Goal: Task Accomplishment & Management: Manage account settings

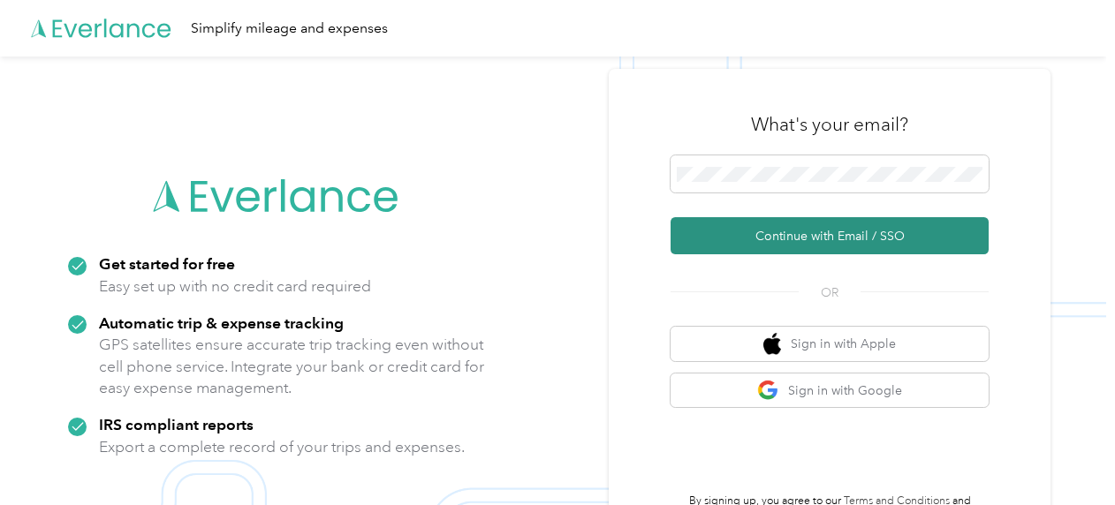
click at [797, 240] on button "Continue with Email / SSO" at bounding box center [830, 235] width 318 height 37
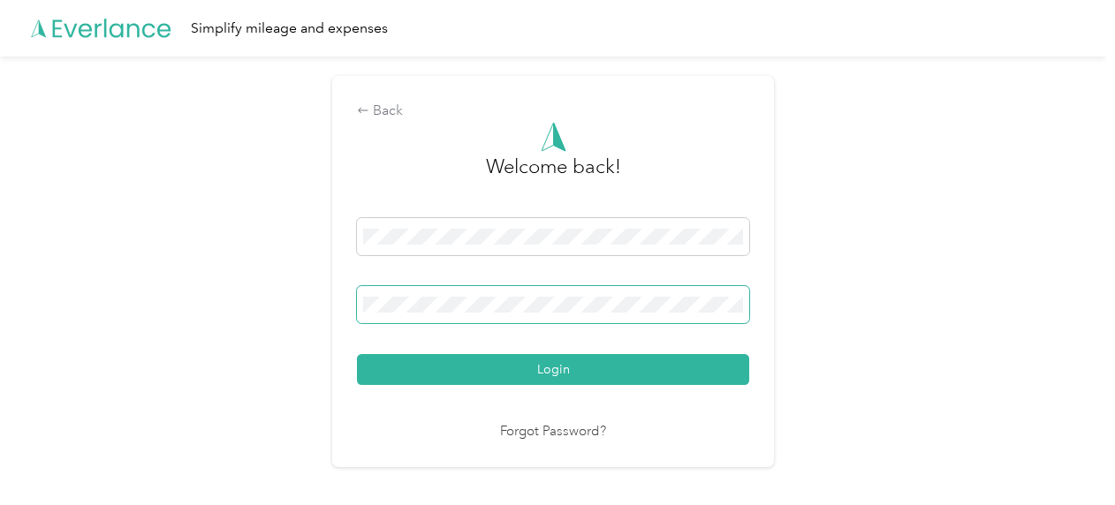
click at [357, 354] on button "Login" at bounding box center [553, 369] width 392 height 31
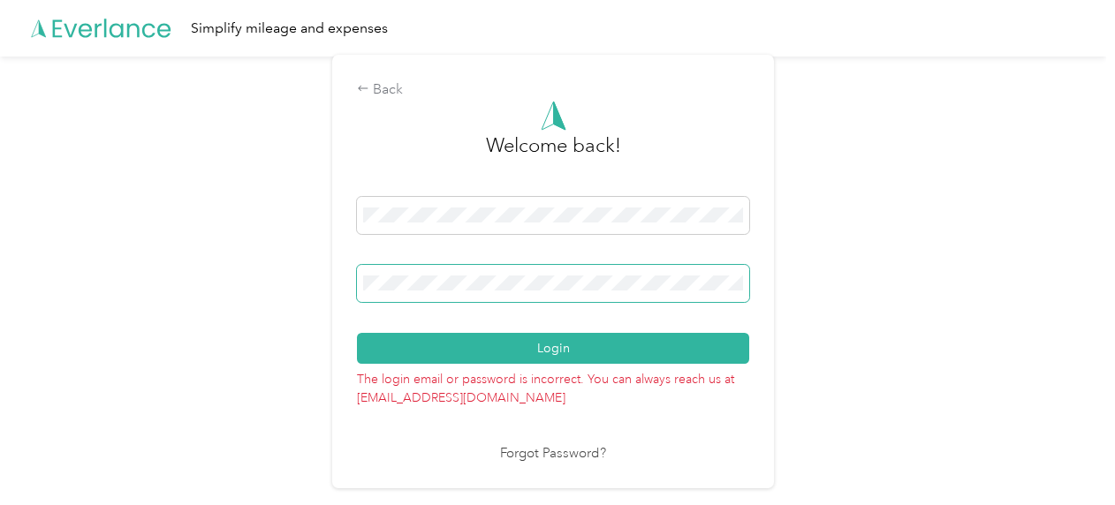
click at [357, 333] on button "Login" at bounding box center [553, 348] width 392 height 31
click at [217, 263] on div "Back Welcome back! Login The login email or password is incorrect. You can alwa…" at bounding box center [553, 279] width 1106 height 444
click at [357, 333] on button "Login" at bounding box center [553, 348] width 392 height 31
click at [579, 454] on link "Forgot Password?" at bounding box center [553, 454] width 106 height 20
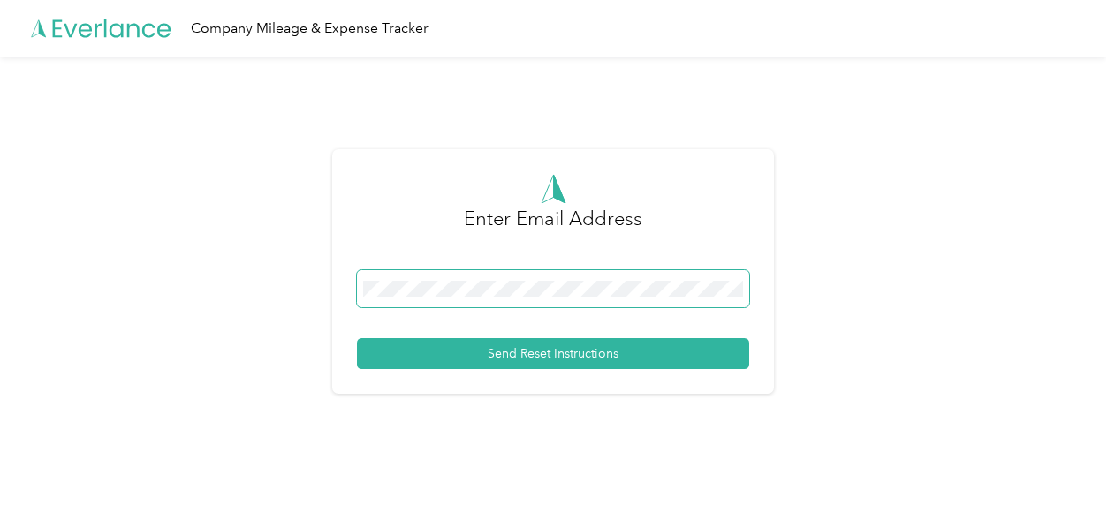
click at [506, 301] on span at bounding box center [553, 288] width 392 height 37
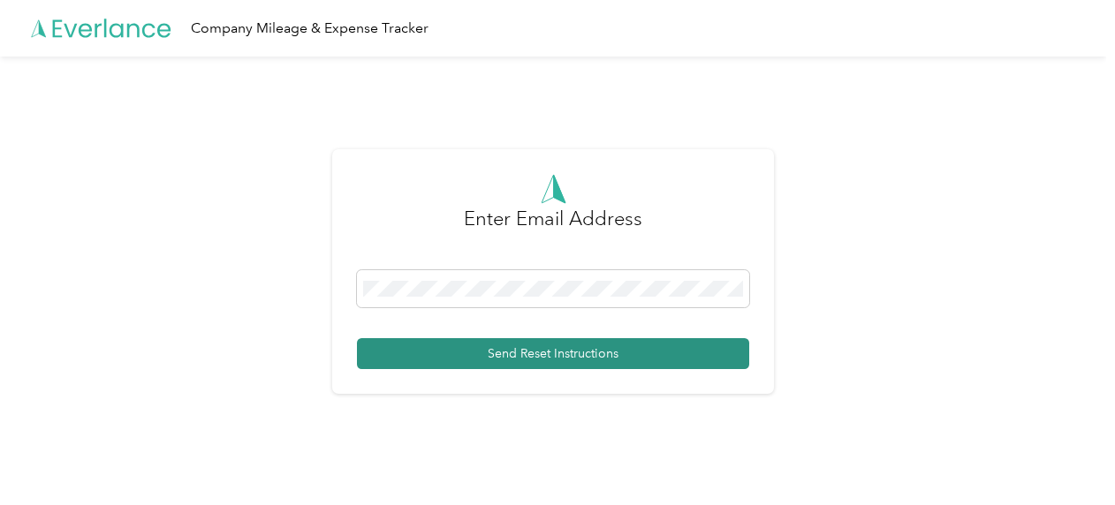
click at [565, 355] on button "Send Reset Instructions" at bounding box center [553, 353] width 392 height 31
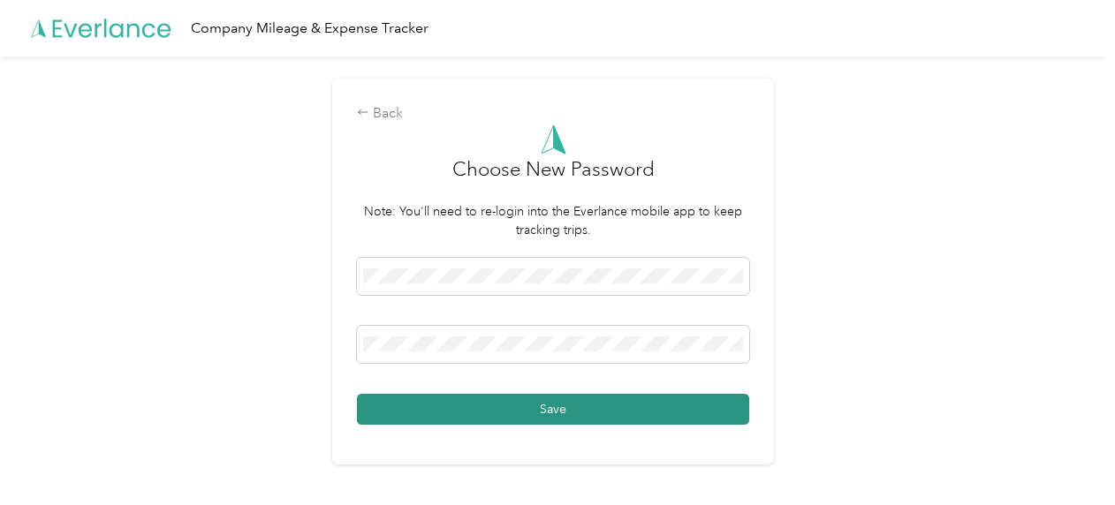
click at [625, 396] on button "Save" at bounding box center [553, 409] width 392 height 31
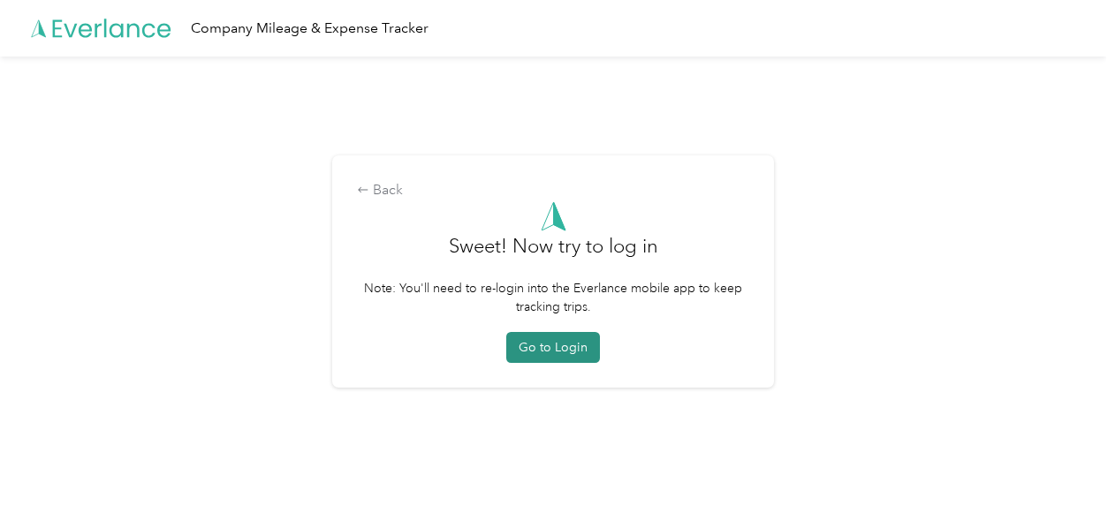
click at [562, 357] on button "Go to Login" at bounding box center [553, 347] width 94 height 31
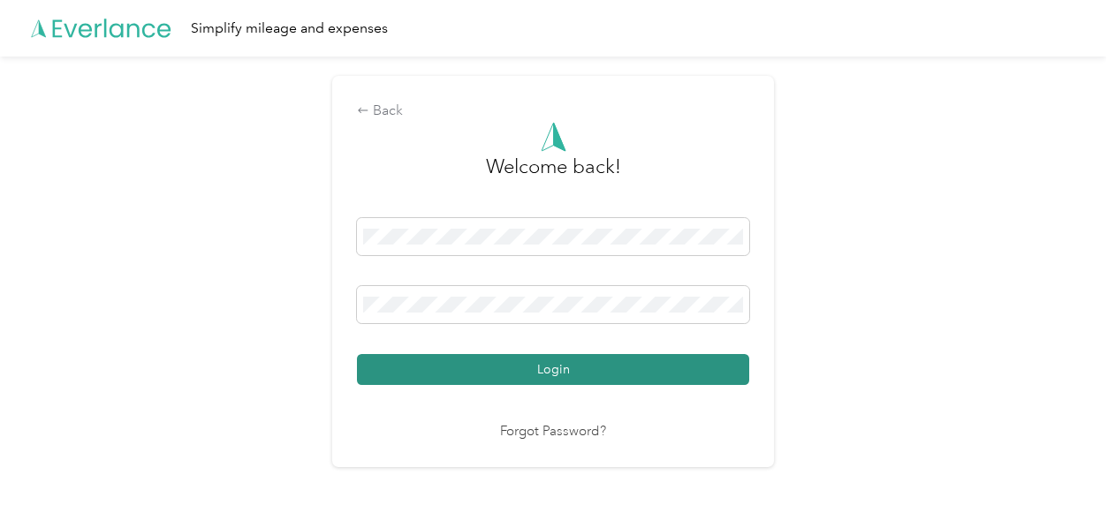
click at [597, 364] on button "Login" at bounding box center [553, 369] width 392 height 31
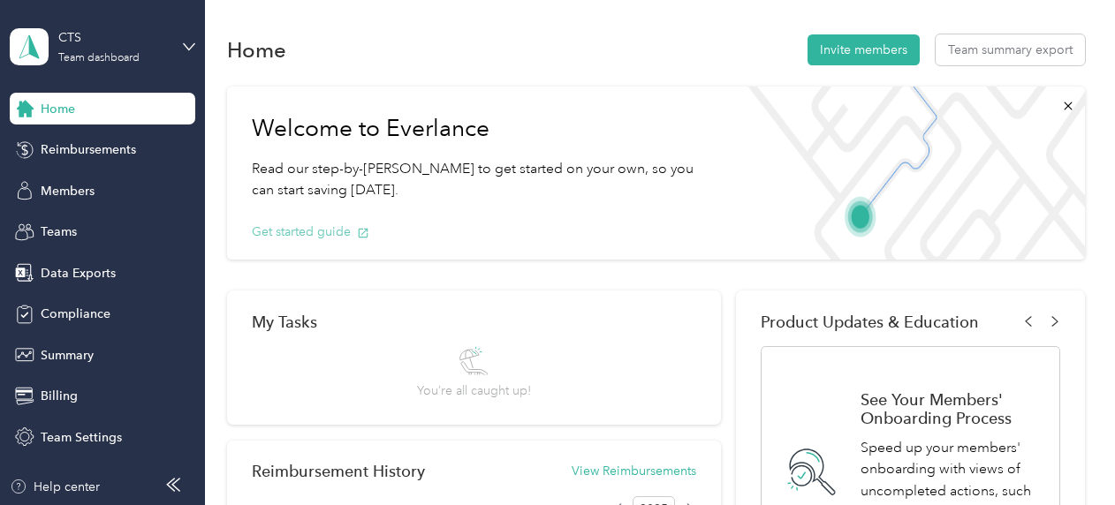
click at [334, 234] on button "Get started guide" at bounding box center [310, 232] width 117 height 19
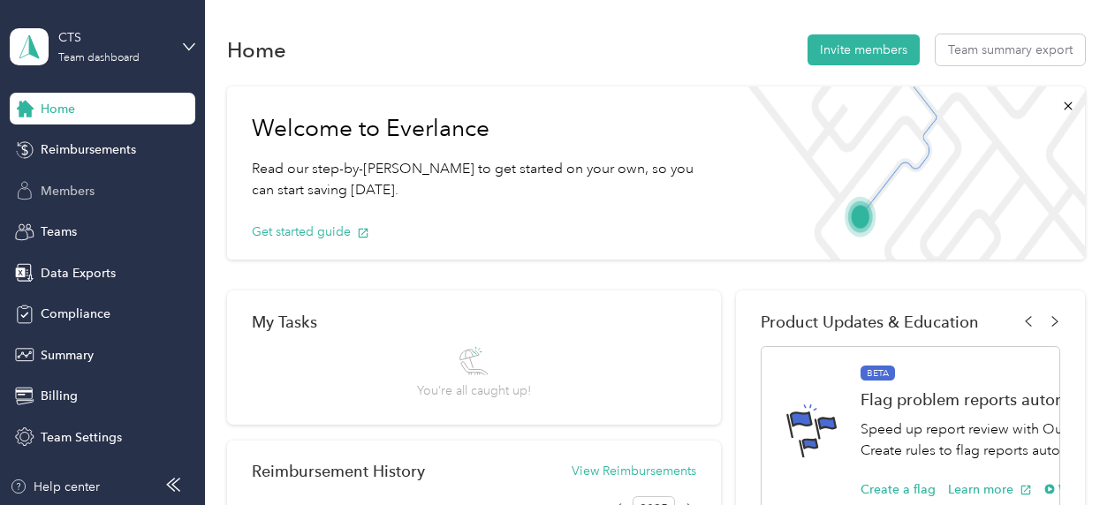
click at [81, 199] on span "Members" at bounding box center [68, 191] width 54 height 19
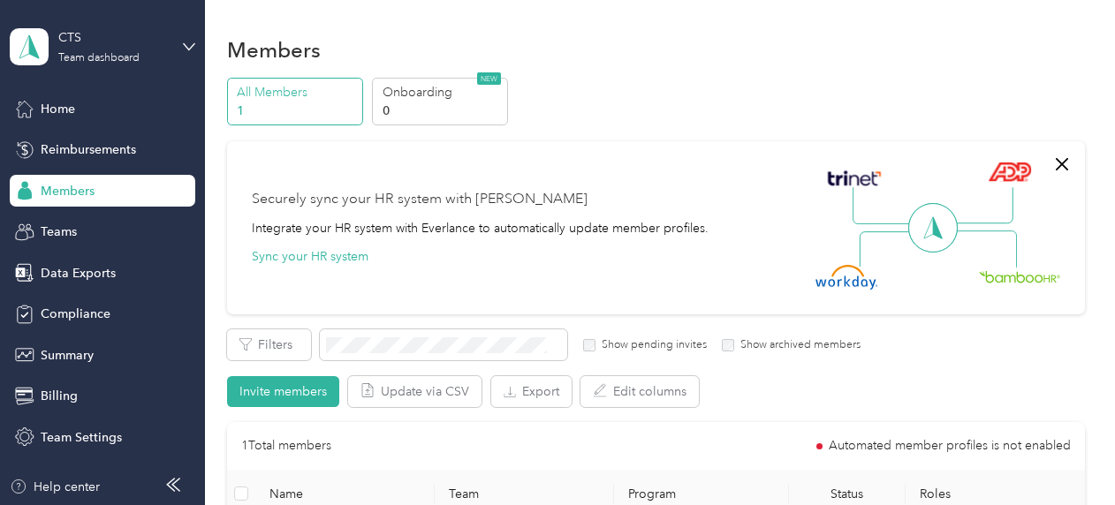
scroll to position [88, 0]
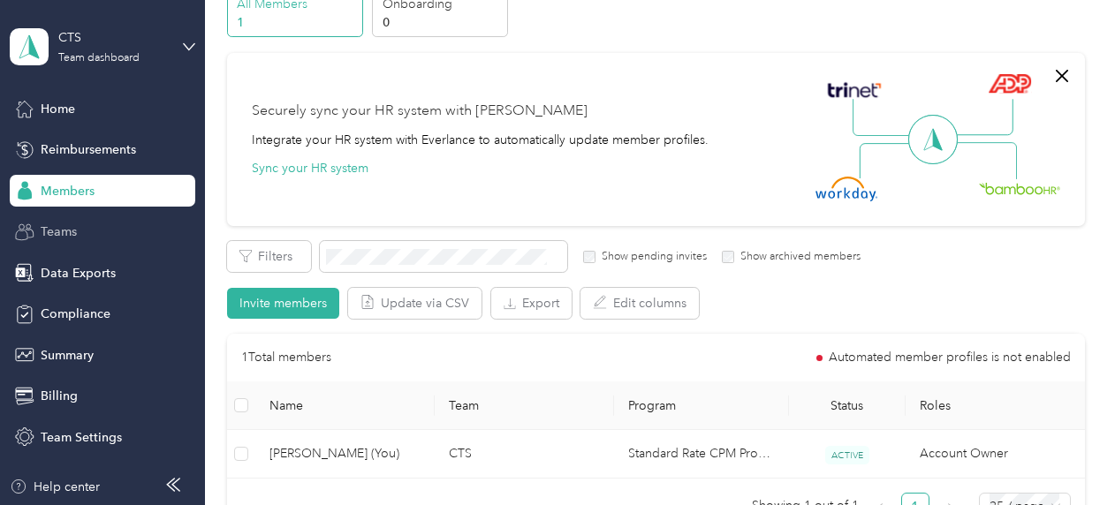
click at [66, 239] on span "Teams" at bounding box center [59, 232] width 36 height 19
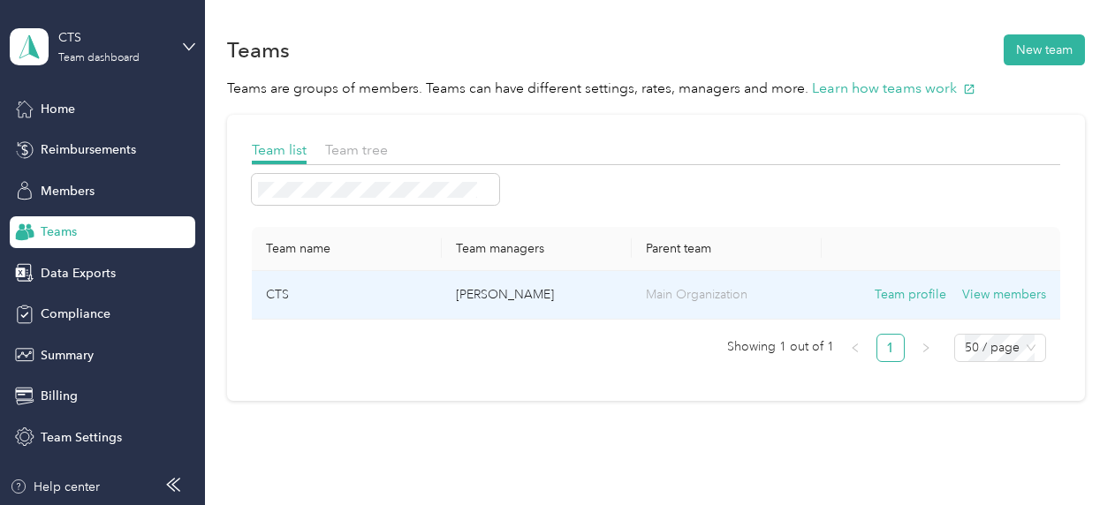
click at [587, 290] on p "[PERSON_NAME]" at bounding box center [537, 294] width 162 height 19
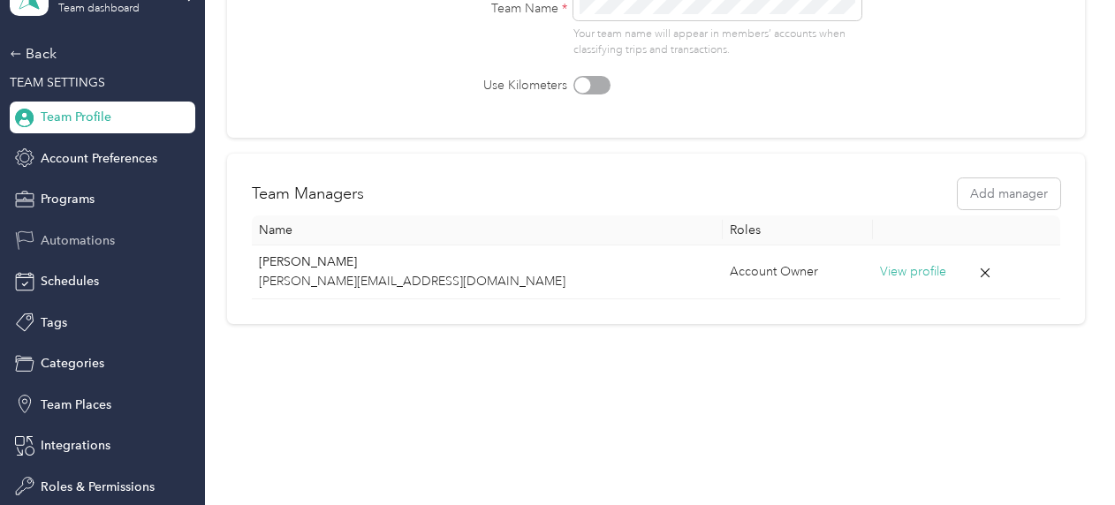
scroll to position [88, 0]
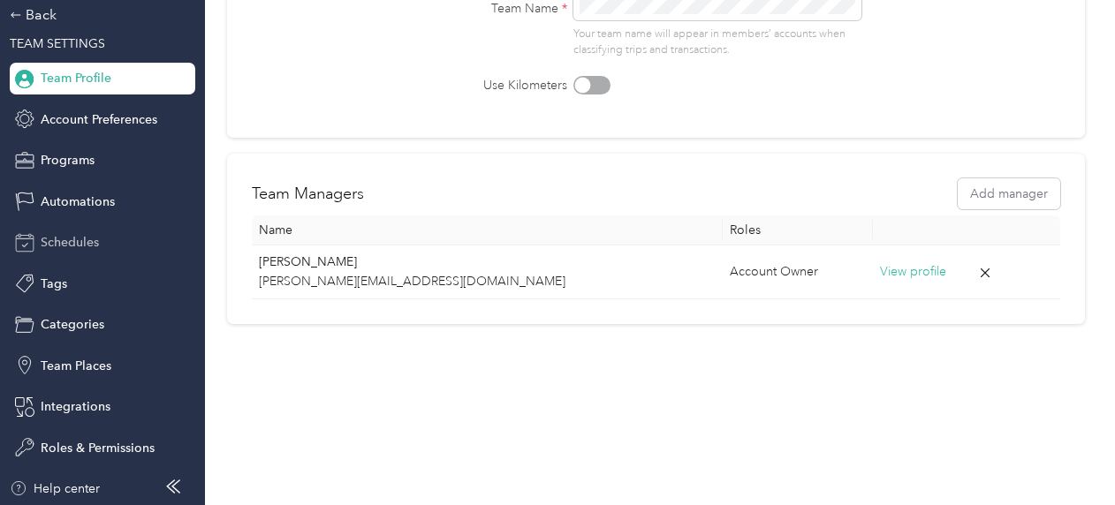
click at [98, 241] on div "Schedules" at bounding box center [103, 243] width 186 height 32
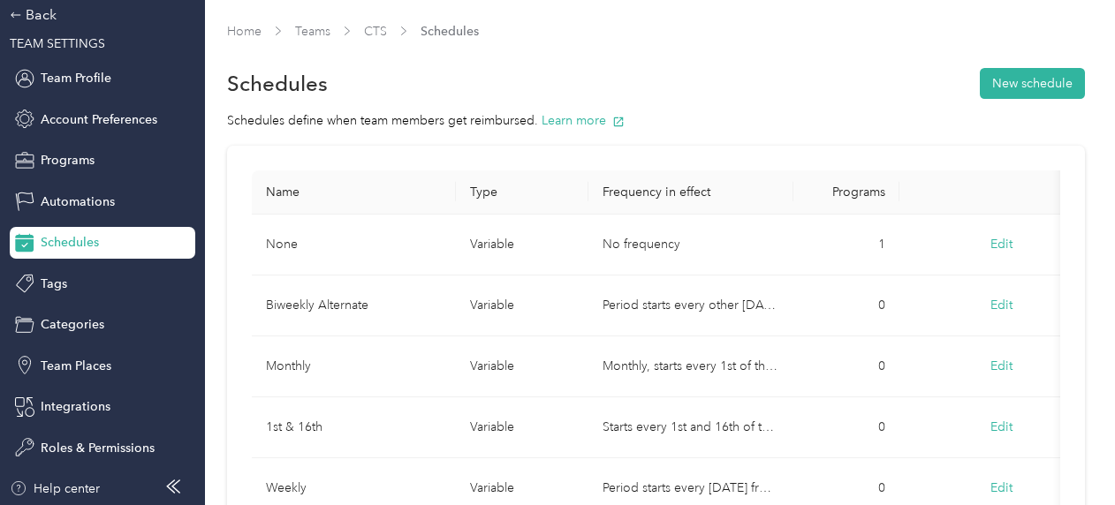
click at [524, 60] on section "Home Teams CTS Schedules Schedules New schedule Schedules define when team memb…" at bounding box center [656, 313] width 858 height 583
click at [99, 398] on span "Integrations" at bounding box center [76, 407] width 70 height 19
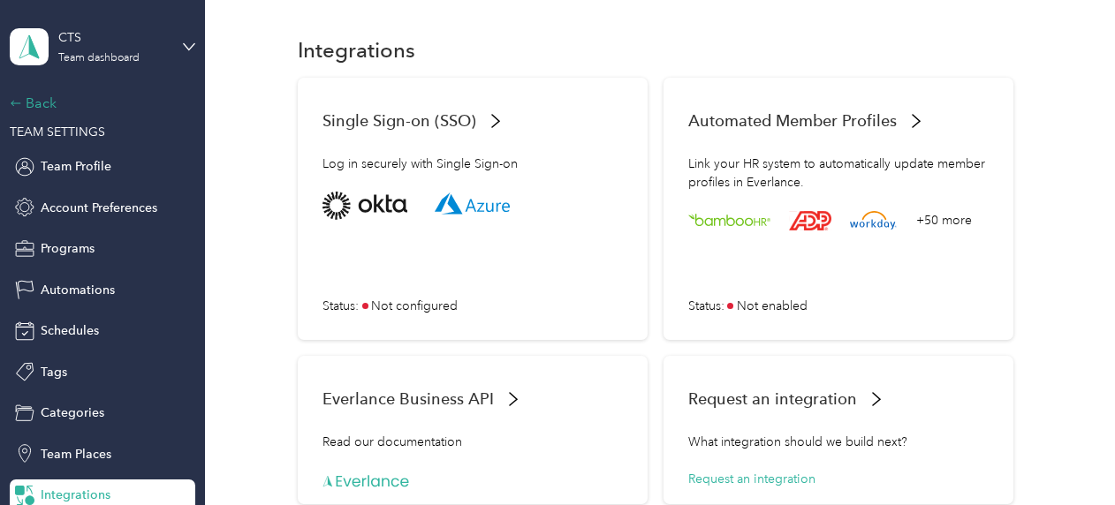
click at [41, 101] on div "Back" at bounding box center [98, 103] width 177 height 21
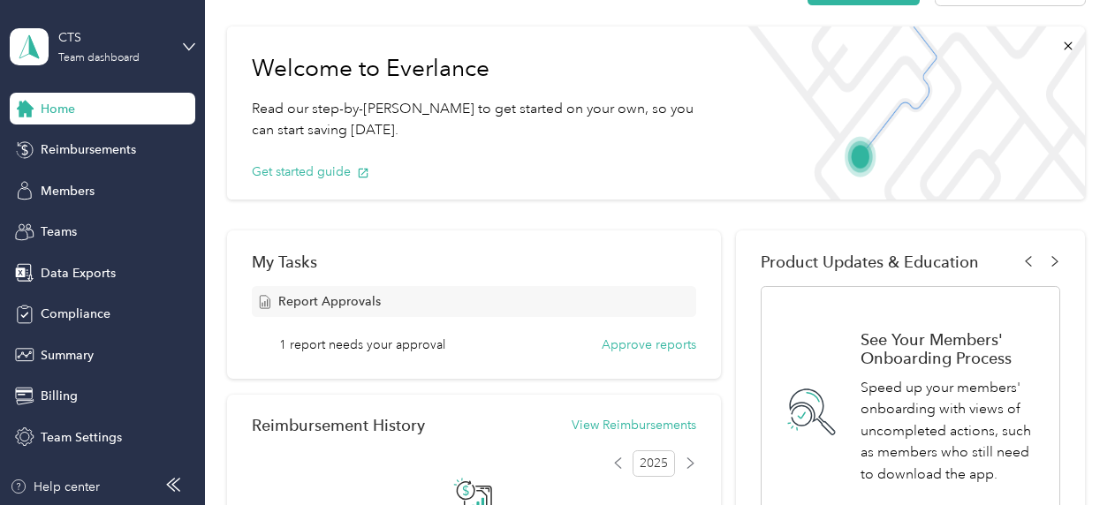
scroll to position [88, 0]
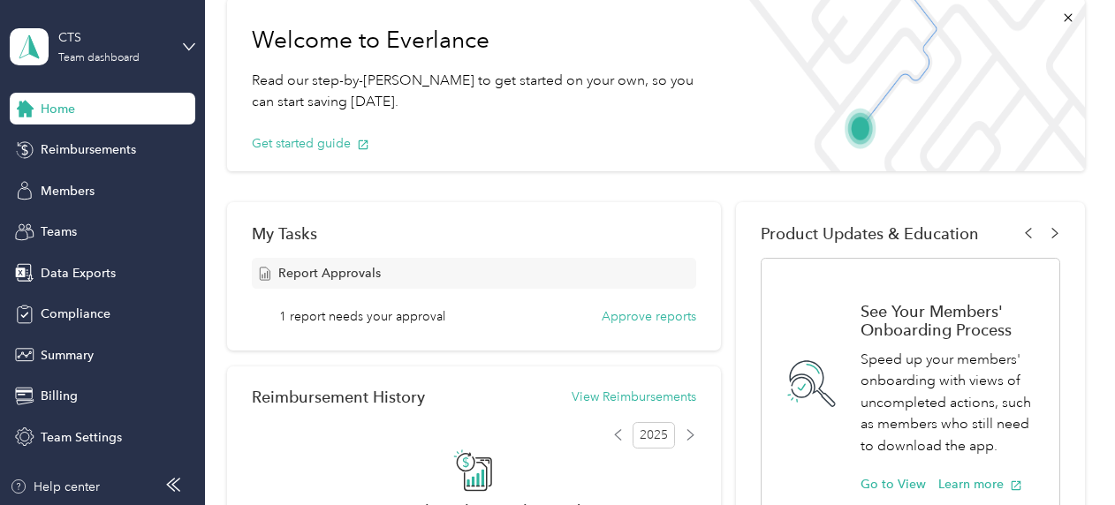
click at [408, 320] on span "1 report needs your approval" at bounding box center [362, 316] width 166 height 19
click at [639, 313] on button "Approve reports" at bounding box center [649, 316] width 95 height 19
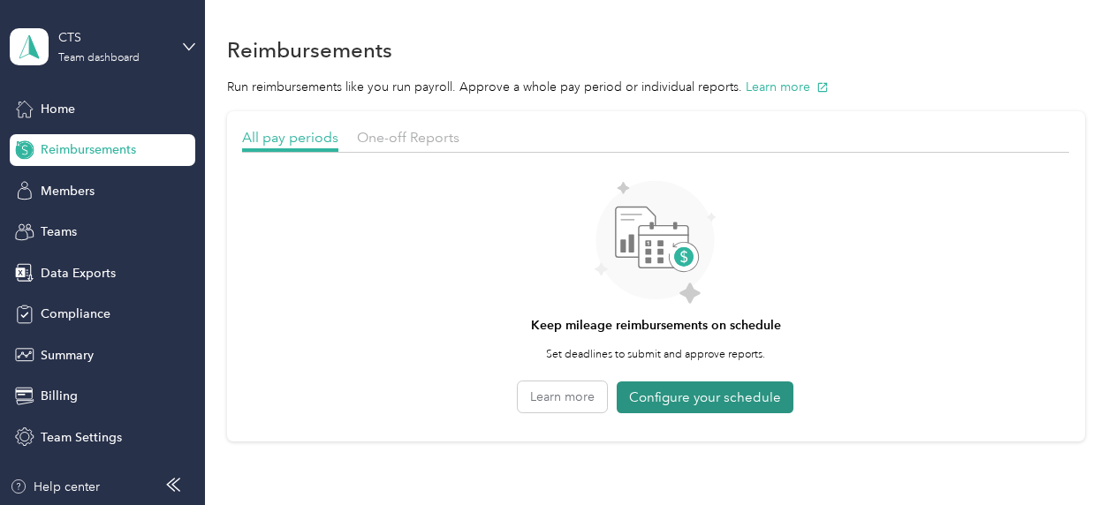
click at [681, 401] on button "Configure your schedule" at bounding box center [705, 398] width 177 height 33
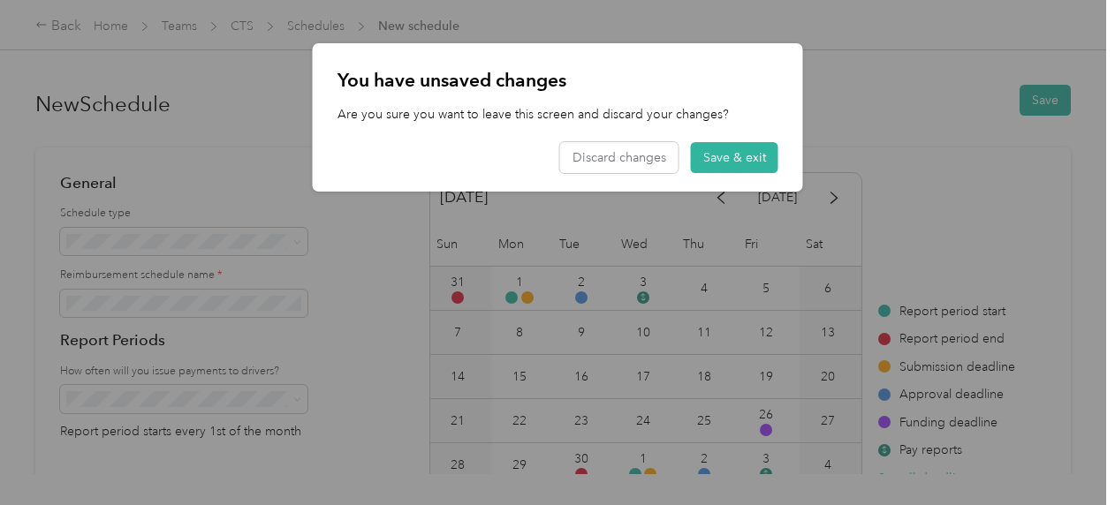
click at [687, 153] on div "Discard changes Save & exit" at bounding box center [669, 157] width 218 height 31
click at [657, 154] on button "Discard changes" at bounding box center [619, 157] width 118 height 31
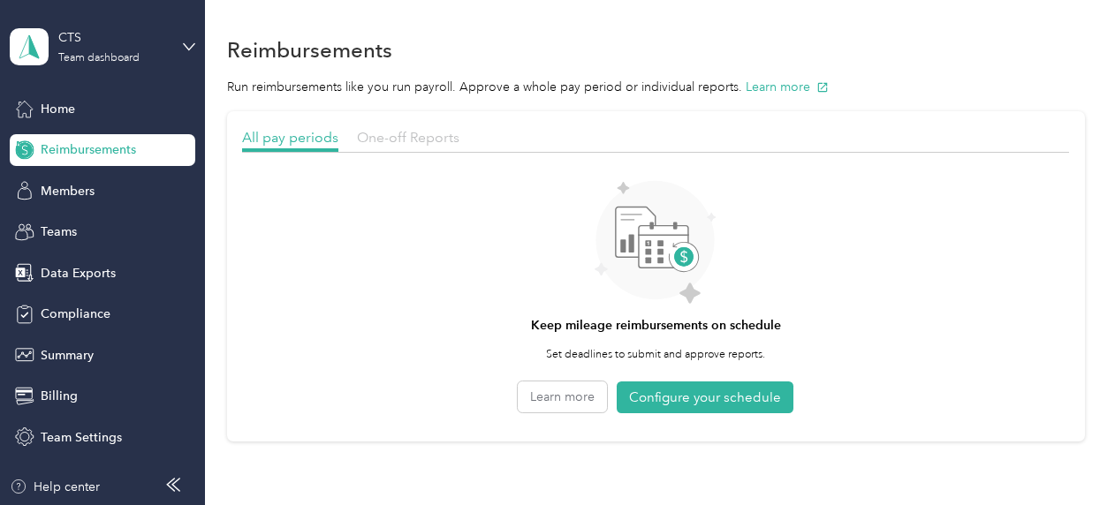
click at [442, 140] on span "One-off Reports" at bounding box center [408, 137] width 102 height 17
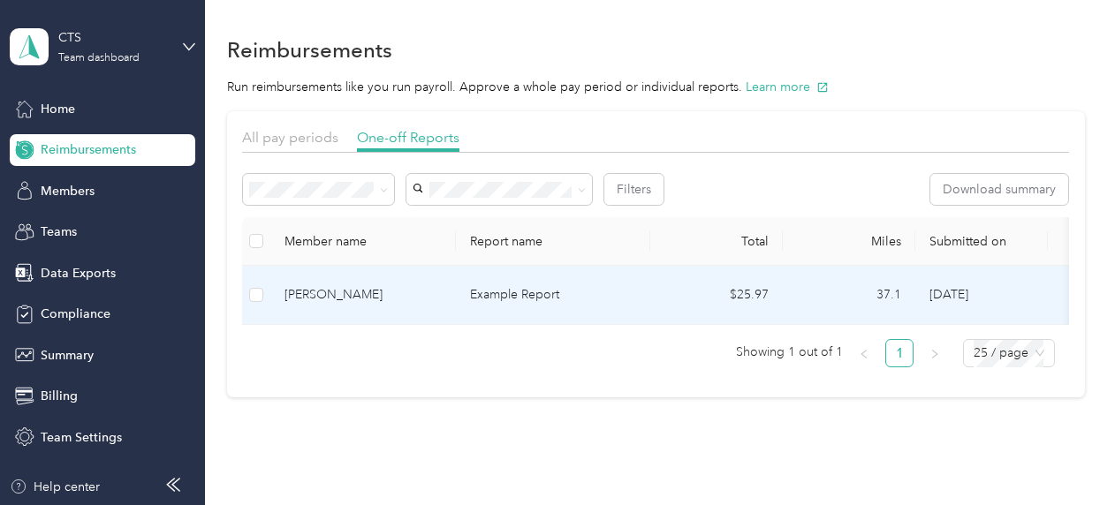
click at [691, 297] on td "$25.97" at bounding box center [716, 295] width 133 height 59
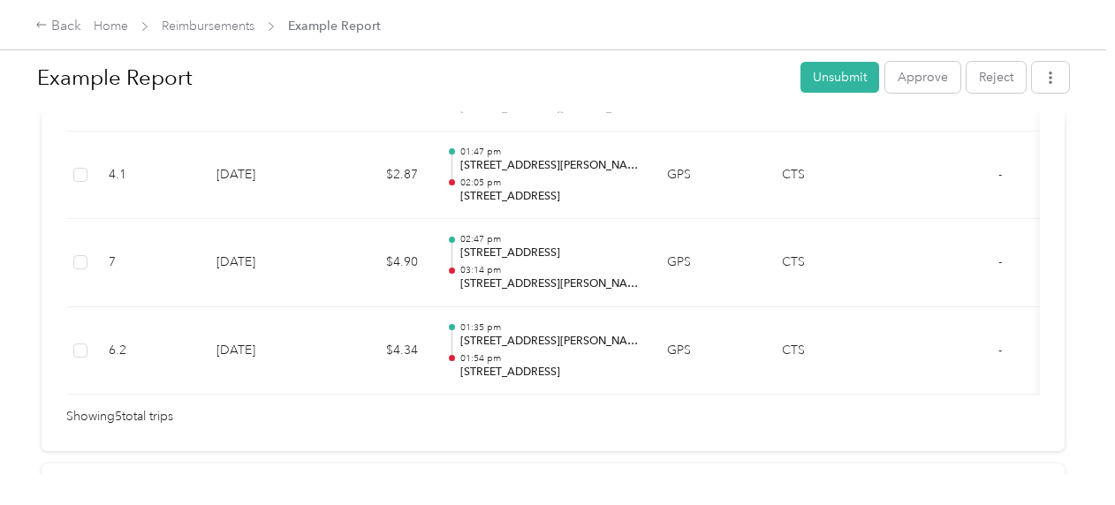
scroll to position [707, 0]
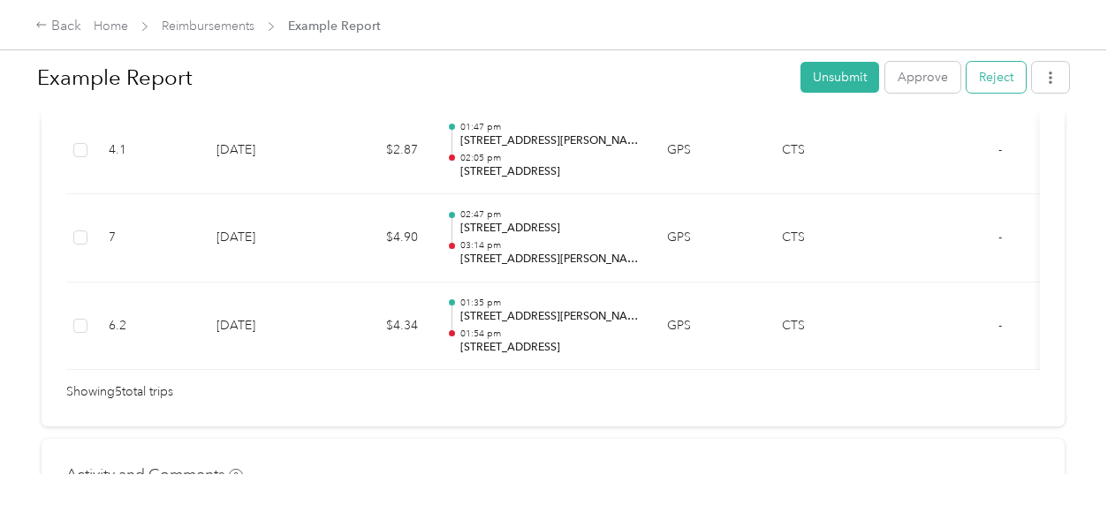
click at [974, 71] on button "Reject" at bounding box center [995, 77] width 59 height 31
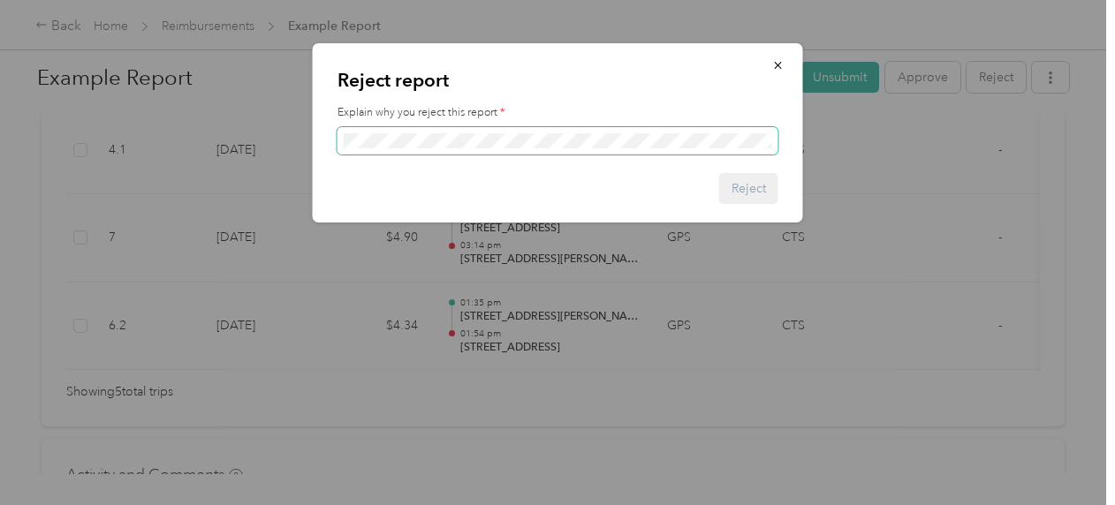
click at [660, 151] on span at bounding box center [557, 141] width 441 height 28
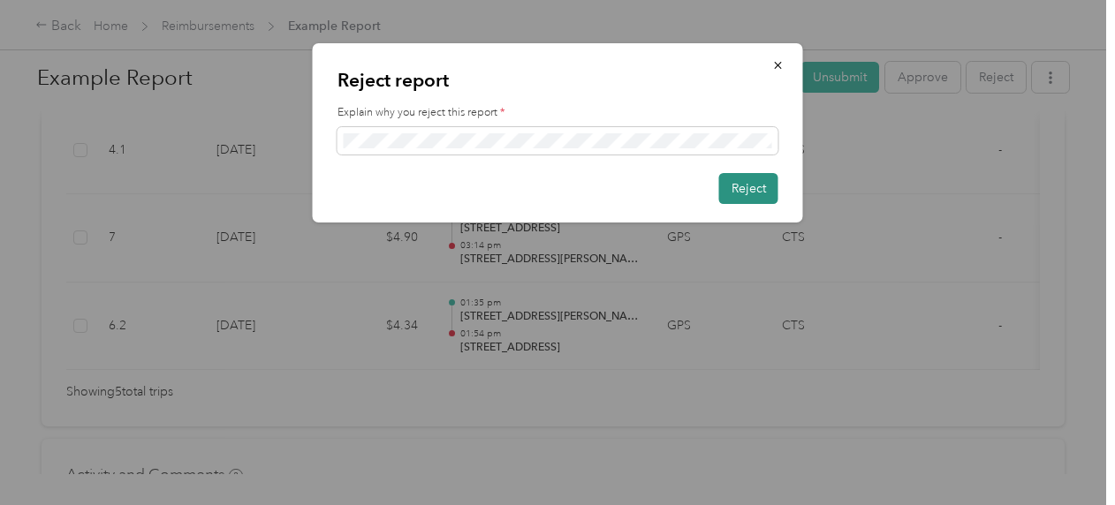
click at [746, 201] on button "Reject" at bounding box center [748, 188] width 59 height 31
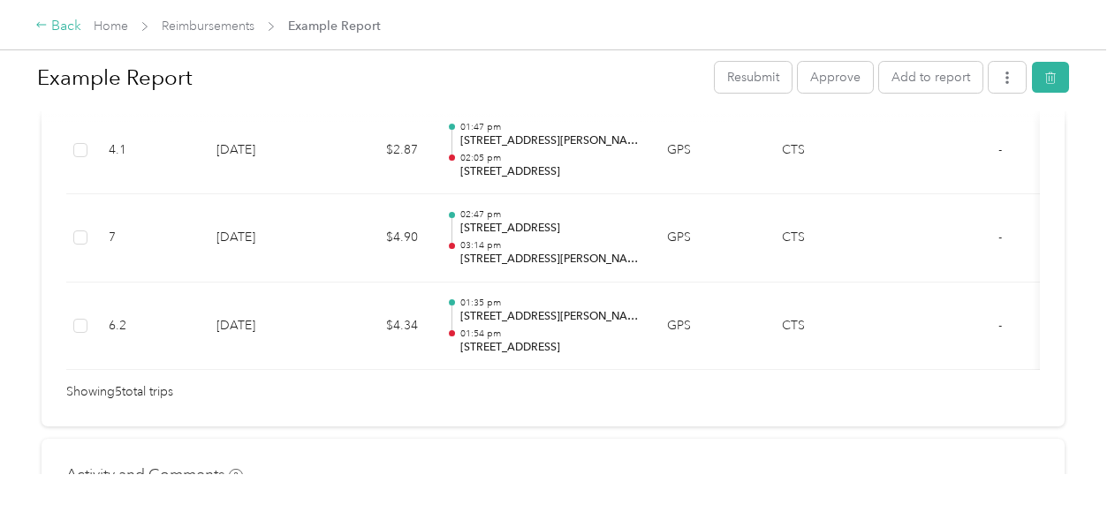
click at [57, 28] on div "Back" at bounding box center [58, 26] width 46 height 21
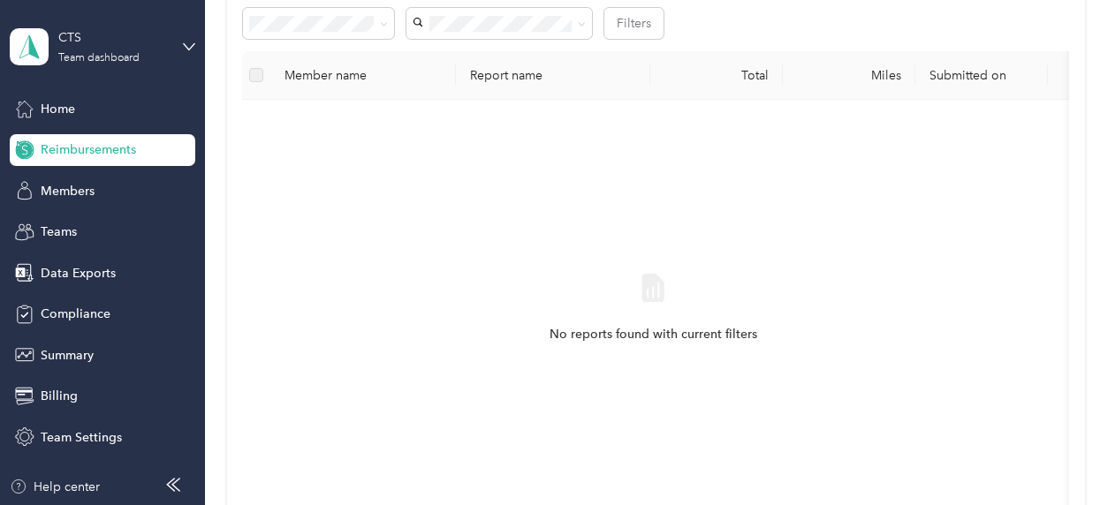
scroll to position [265, 0]
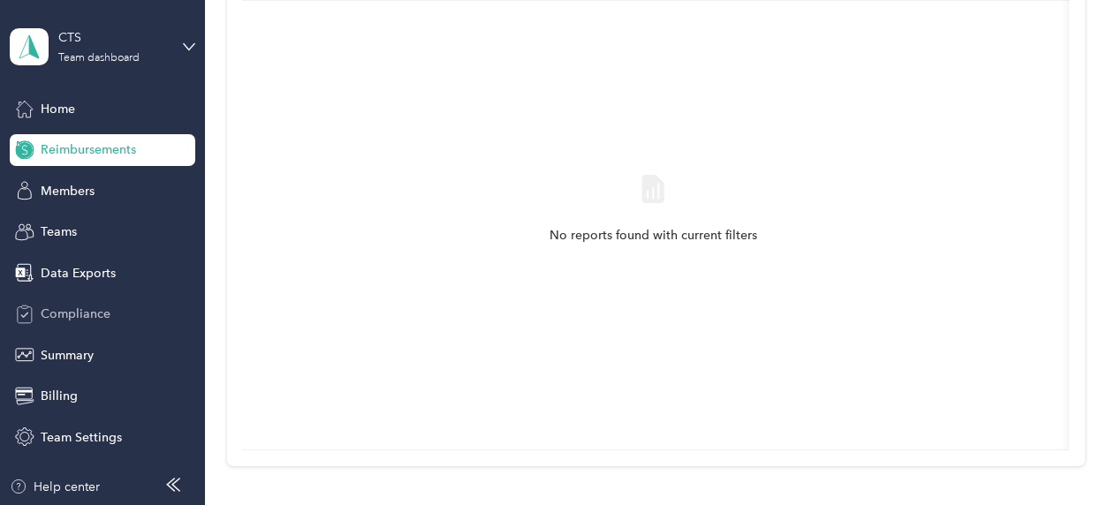
click at [93, 310] on span "Compliance" at bounding box center [76, 314] width 70 height 19
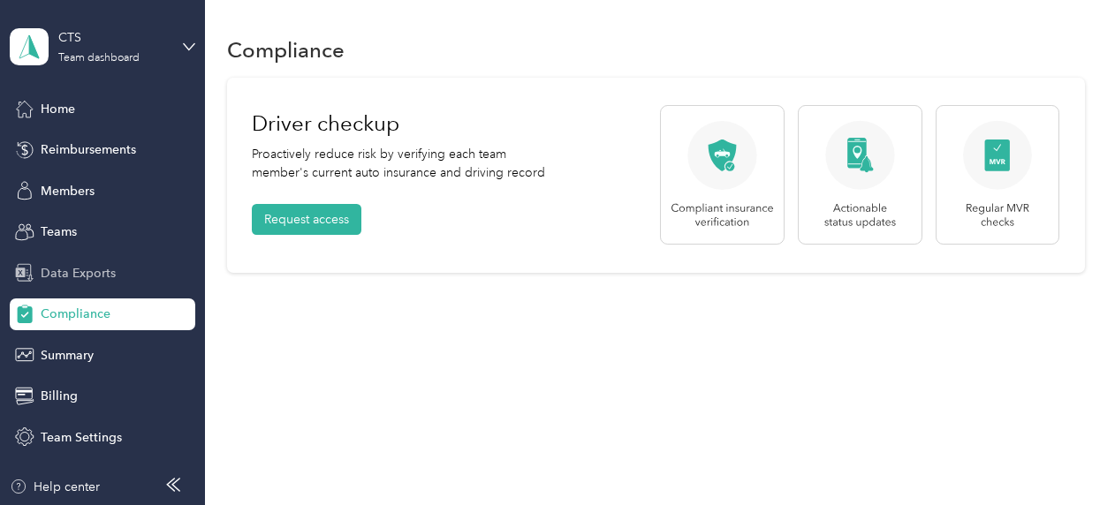
click at [120, 281] on div "Data Exports" at bounding box center [103, 273] width 186 height 32
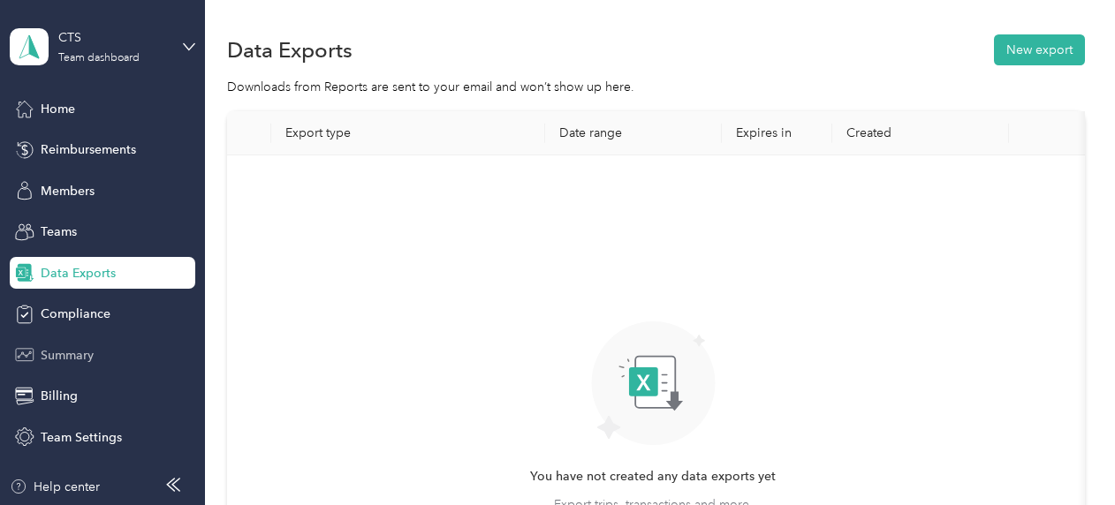
click at [71, 355] on span "Summary" at bounding box center [67, 355] width 53 height 19
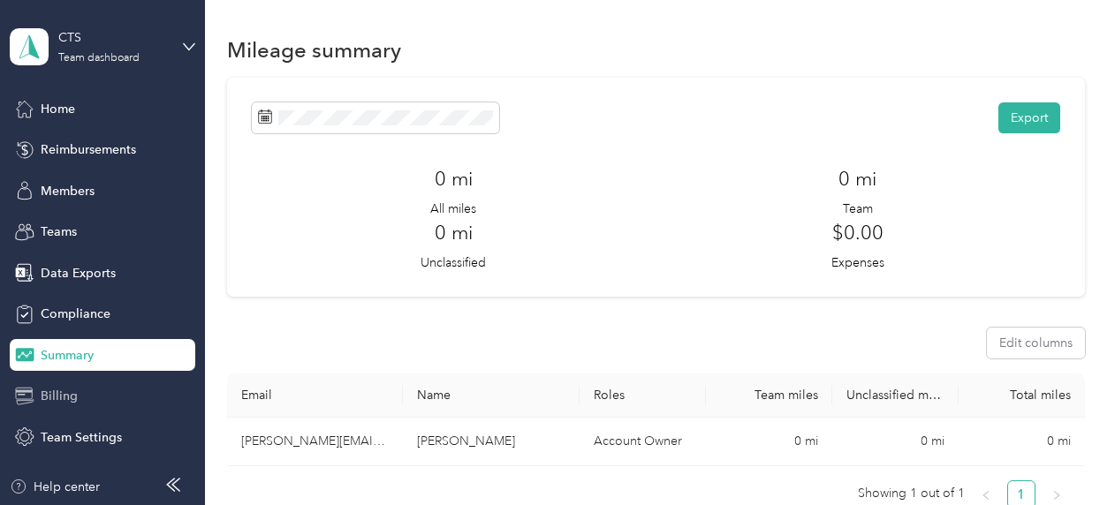
click at [75, 391] on span "Billing" at bounding box center [59, 396] width 37 height 19
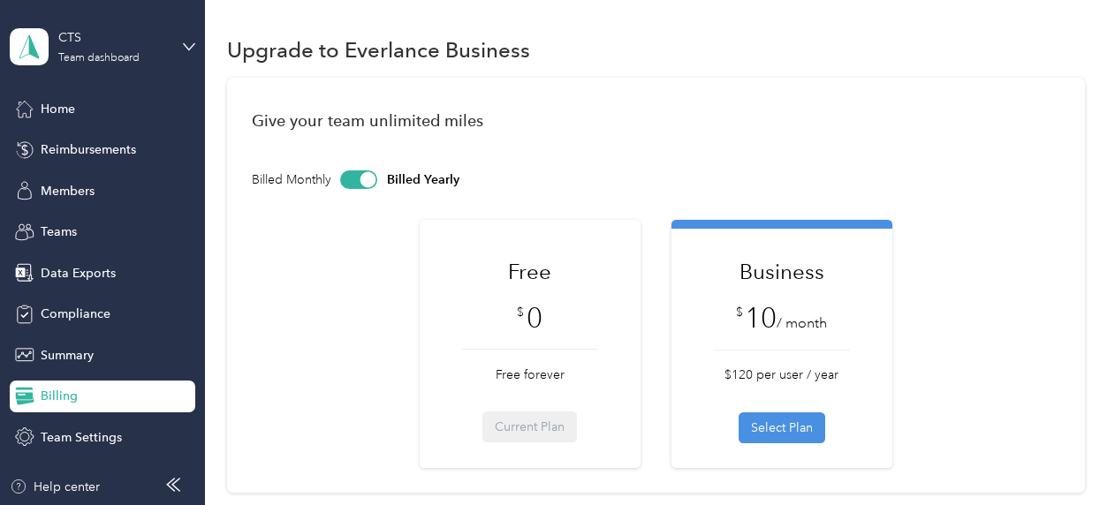
scroll to position [88, 0]
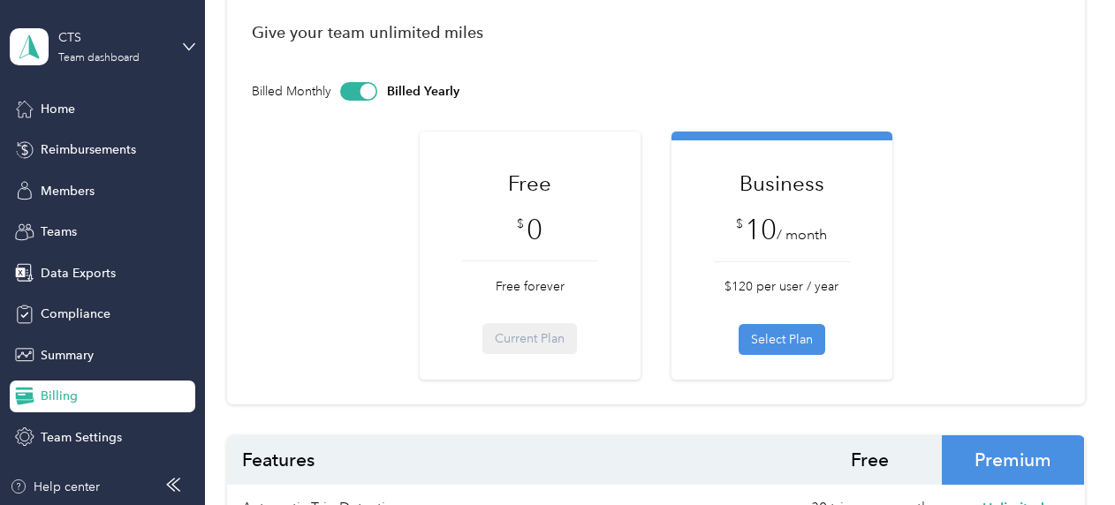
click at [456, 182] on div "Free $ 0 Free forever Current Plan" at bounding box center [529, 261] width 202 height 186
click at [565, 261] on div "Free $ 0 Free forever Current Plan" at bounding box center [530, 261] width 136 height 186
click at [496, 258] on div "Free $ 0 Free forever Current Plan" at bounding box center [530, 261] width 136 height 186
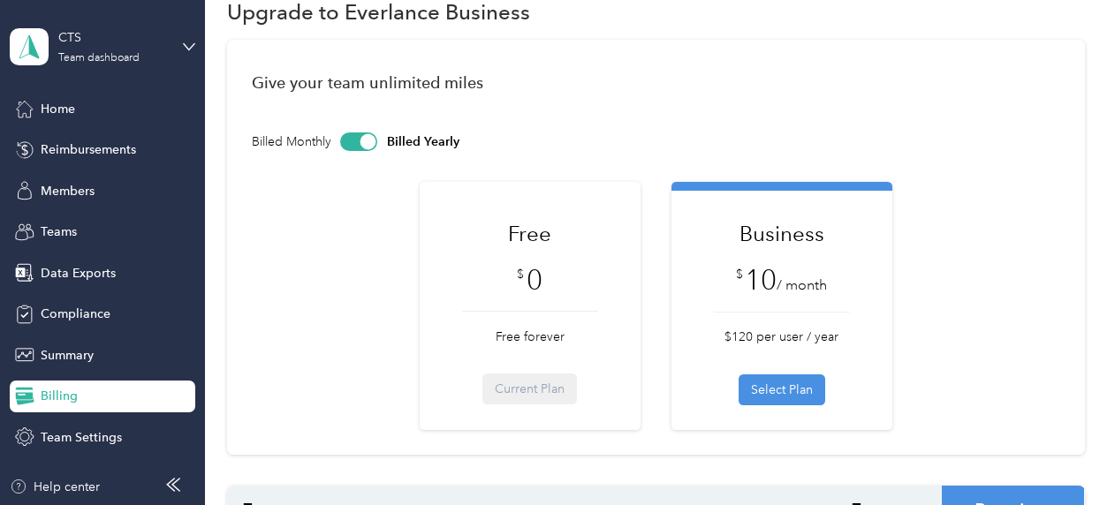
scroll to position [0, 0]
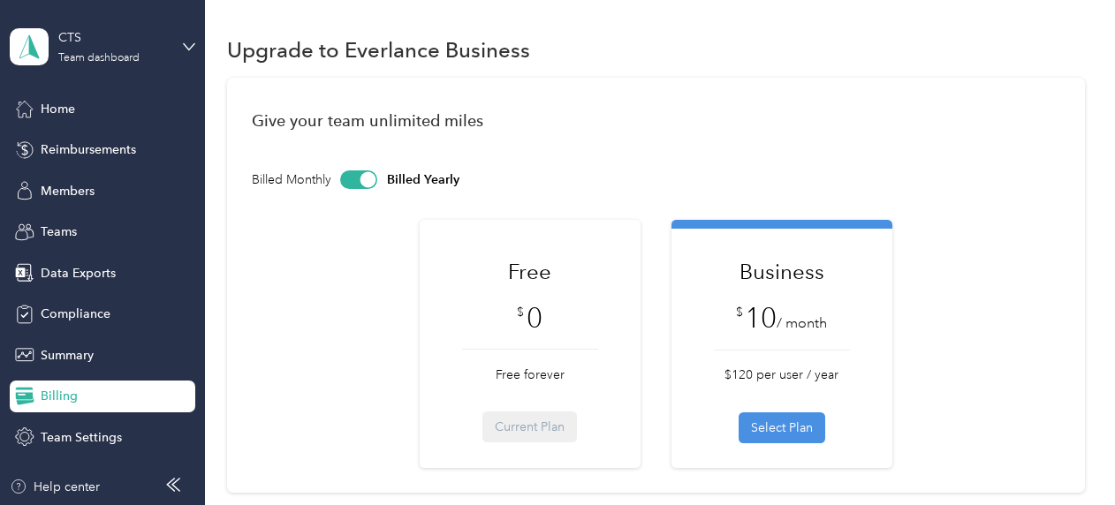
click at [525, 423] on div "Free $ 0 Free forever Current Plan" at bounding box center [530, 349] width 136 height 186
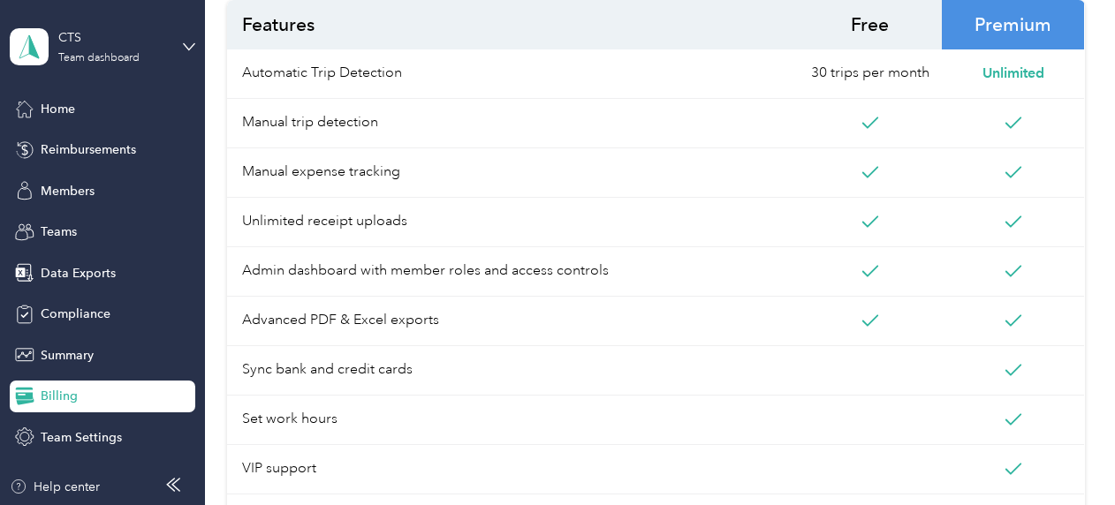
scroll to position [530, 0]
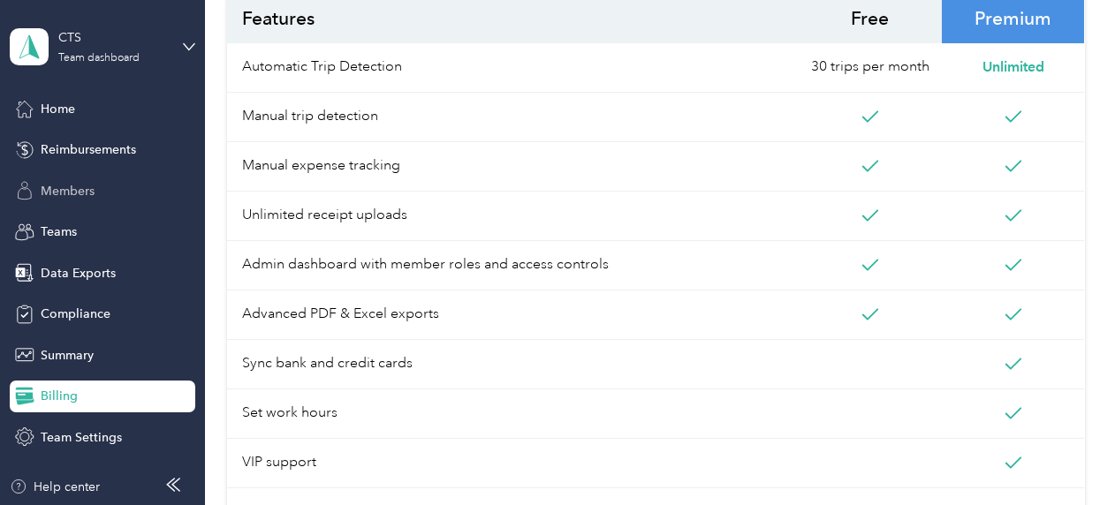
click at [85, 192] on span "Members" at bounding box center [68, 191] width 54 height 19
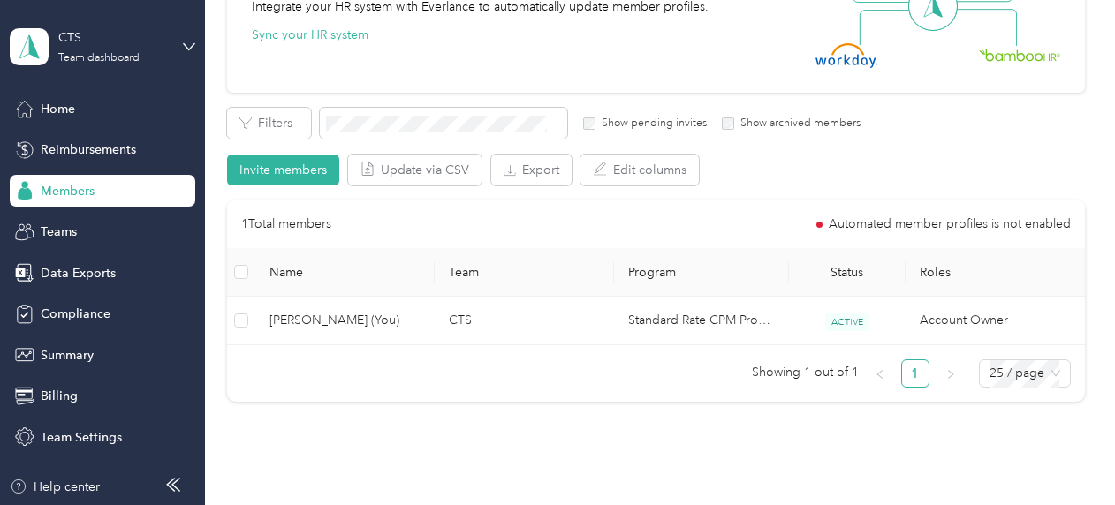
scroll to position [139, 0]
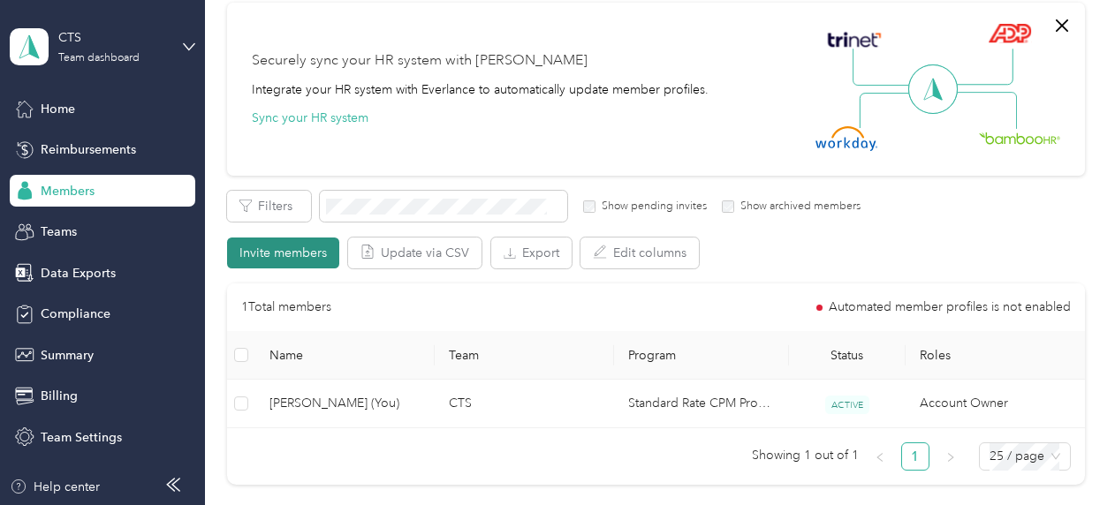
click at [295, 249] on button "Invite members" at bounding box center [283, 253] width 112 height 31
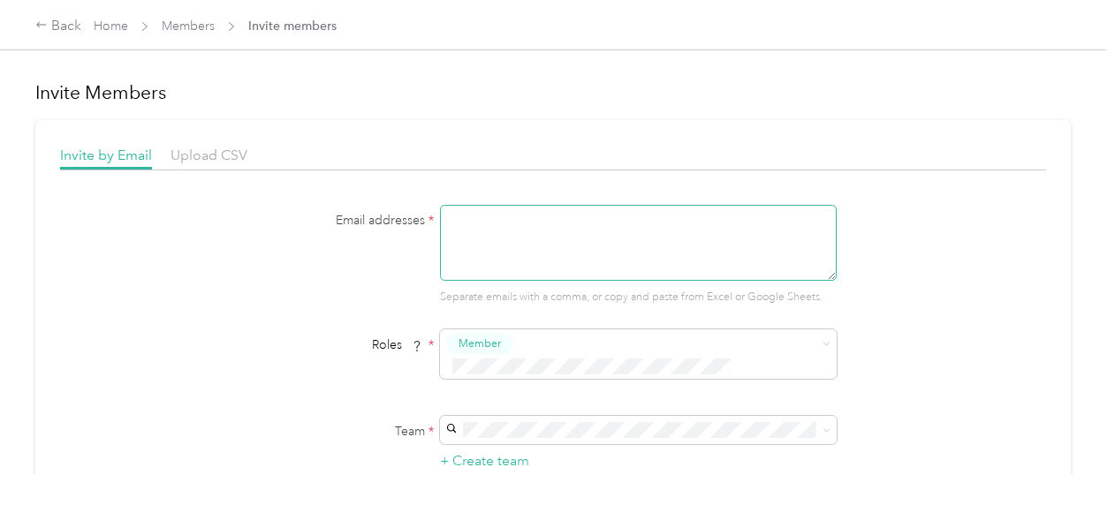
click at [496, 244] on textarea at bounding box center [638, 243] width 397 height 76
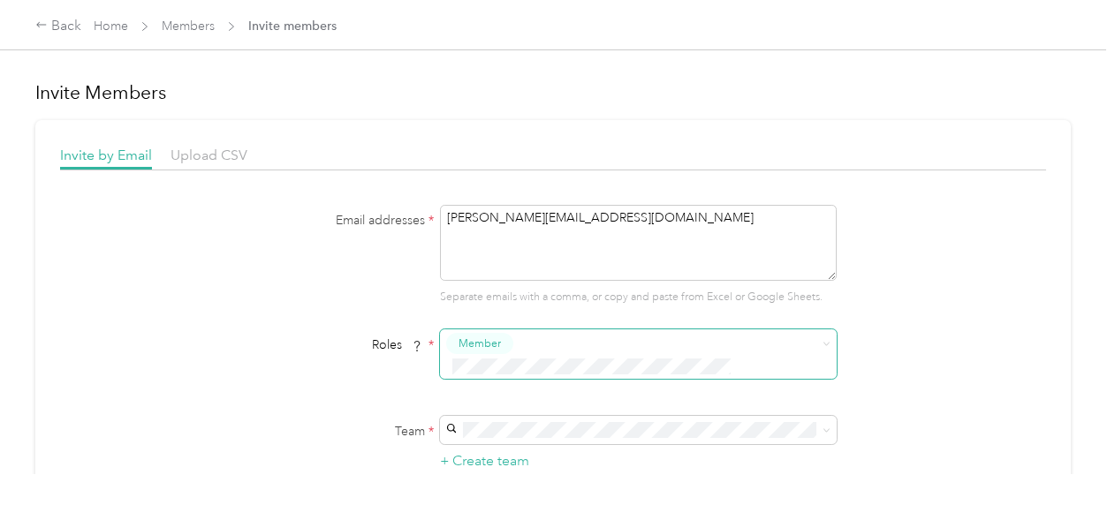
type textarea "[PERSON_NAME][EMAIL_ADDRESS][DOMAIN_NAME]"
click at [509, 350] on div "Member" at bounding box center [479, 344] width 67 height 22
click at [527, 314] on button "Super Admin" at bounding box center [495, 307] width 90 height 22
click at [600, 346] on icon "button" at bounding box center [605, 344] width 11 height 11
click at [534, 284] on ol "Member Reviewer Manager Limited Manager Super Admin" at bounding box center [635, 241] width 397 height 171
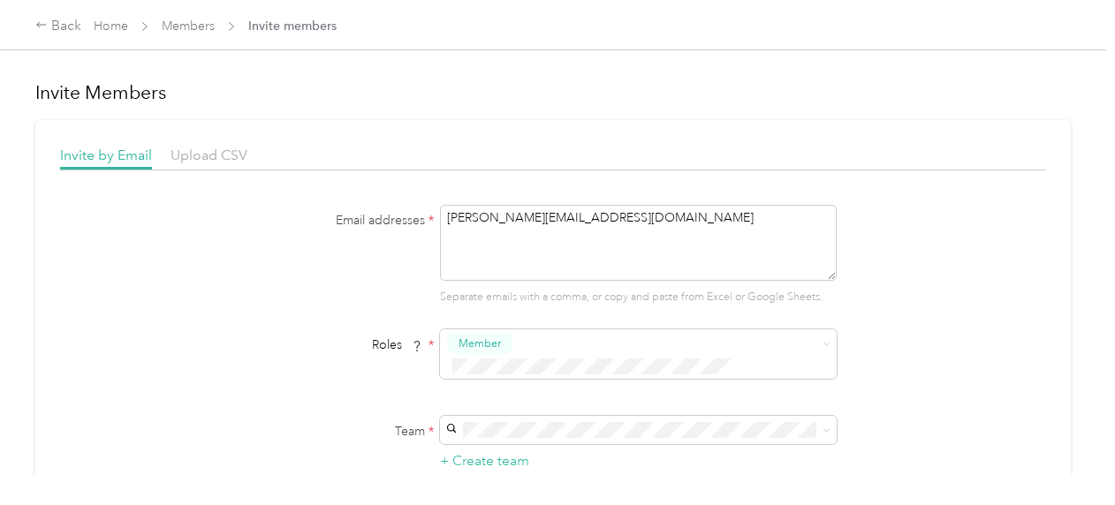
click at [507, 277] on li "Manager" at bounding box center [635, 267] width 397 height 34
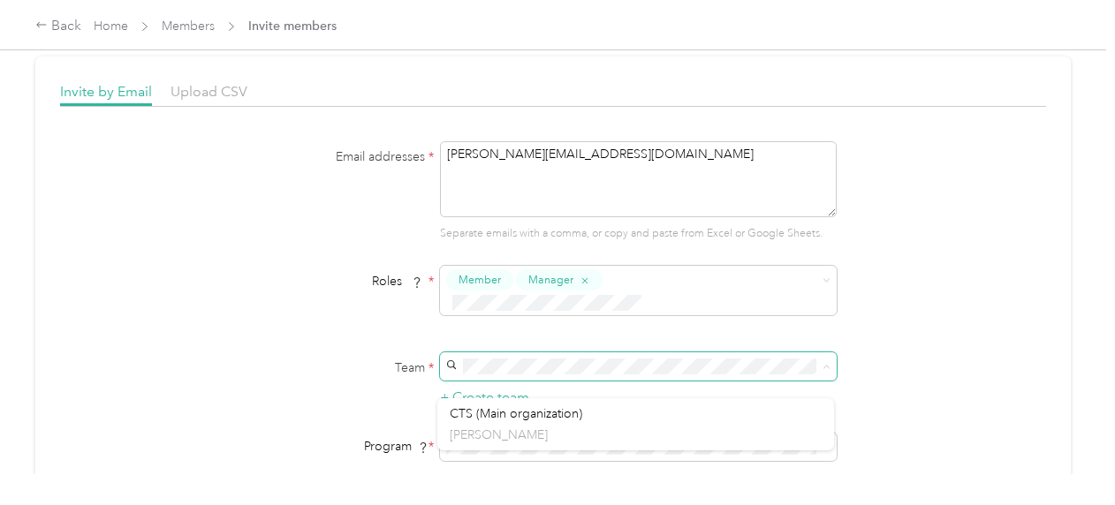
scroll to position [88, 0]
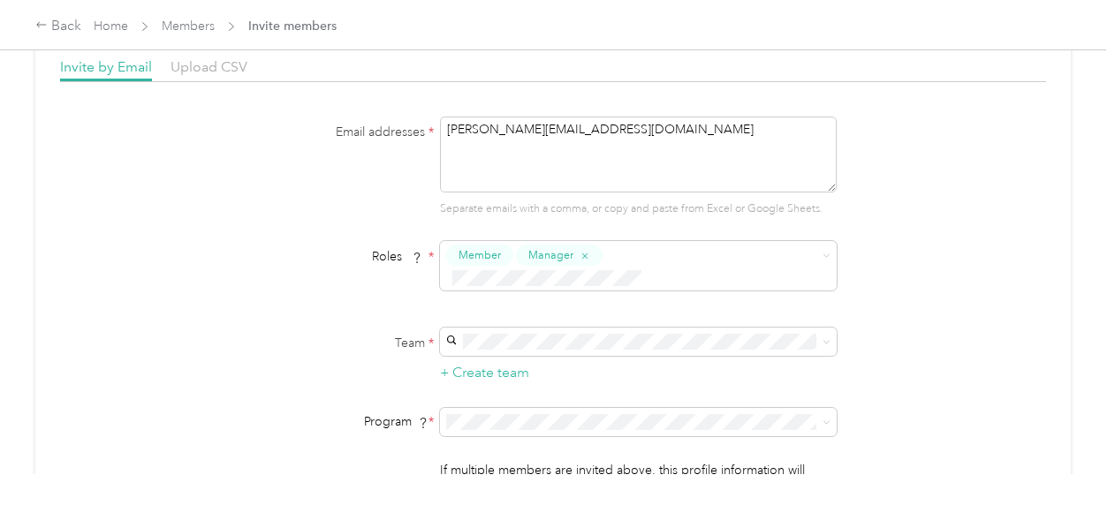
click at [581, 352] on div "CTS (Main organization) [PERSON_NAME]" at bounding box center [636, 360] width 372 height 41
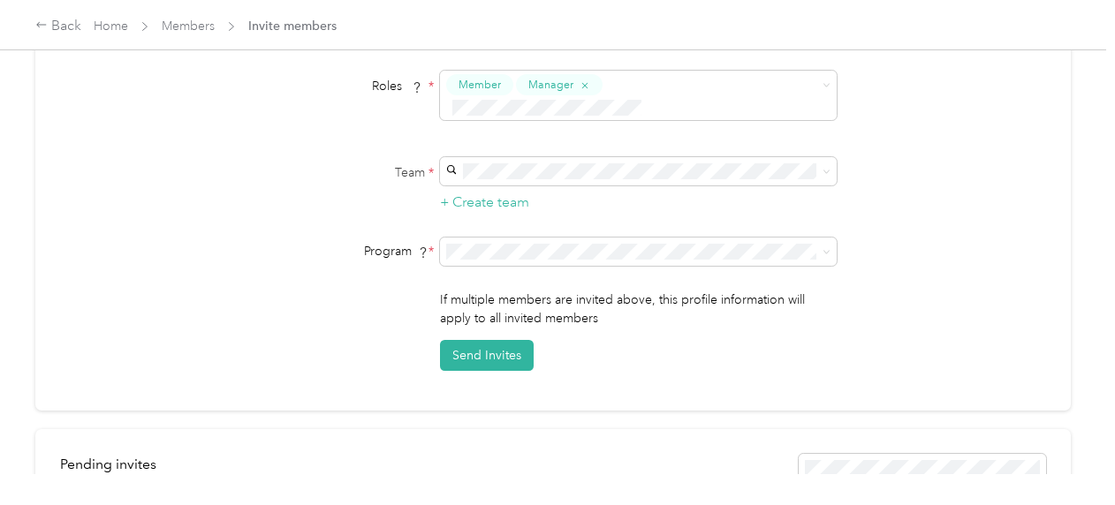
scroll to position [265, 0]
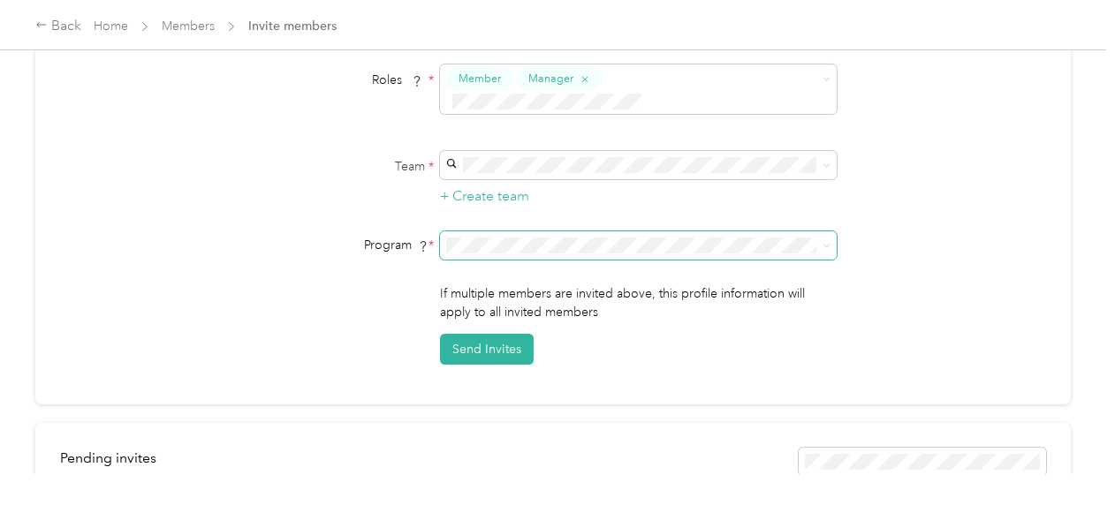
click at [677, 231] on span at bounding box center [638, 245] width 397 height 28
click at [906, 264] on div "Email addresses * [PERSON_NAME][EMAIL_ADDRESS][DOMAIN_NAME] Separate emails wit…" at bounding box center [553, 152] width 986 height 425
click at [516, 334] on button "Send Invites" at bounding box center [487, 349] width 94 height 31
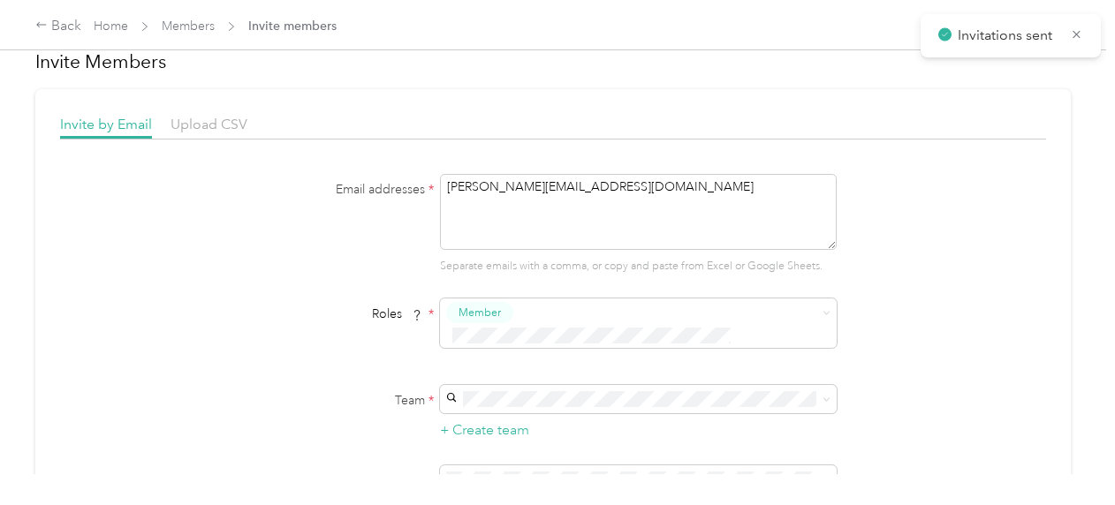
scroll to position [0, 0]
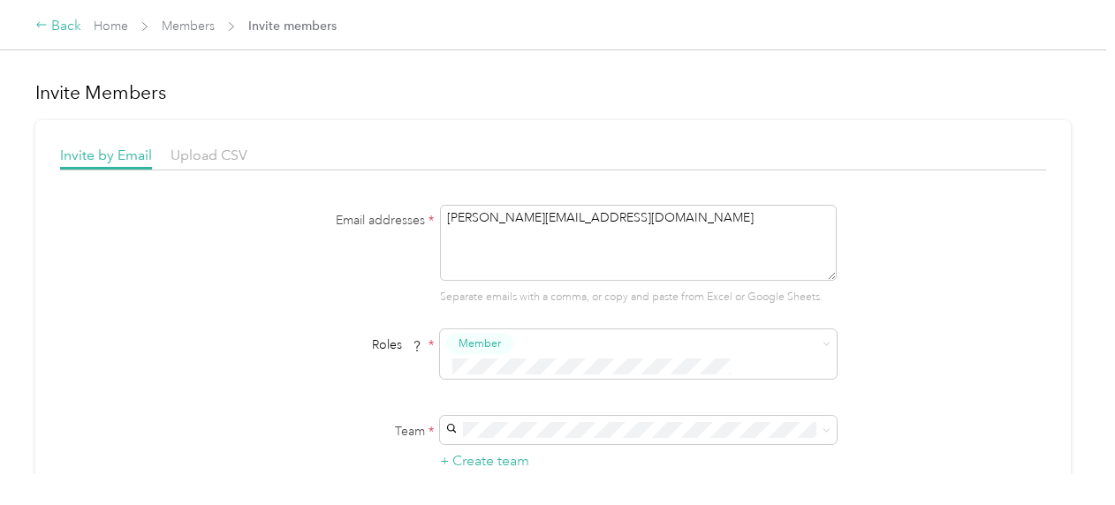
click at [80, 22] on div "Back Home Members Invite members" at bounding box center [185, 26] width 301 height 21
